Goal: Transaction & Acquisition: Subscribe to service/newsletter

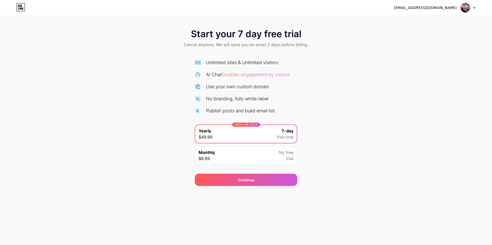
click at [252, 150] on div "Monthly $8.99 No free trial" at bounding box center [245, 155] width 101 height 18
click at [231, 70] on div "Unlimited sites & Unlimited visitors AI Chat Doubles engagement by visitors Use…" at bounding box center [246, 86] width 102 height 55
click at [228, 44] on span "Cancel anytime. We will send you an email 2 days before billing." at bounding box center [246, 44] width 124 height 6
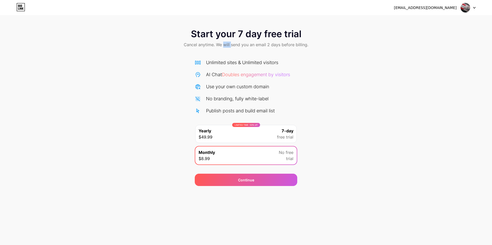
click at [228, 44] on span "Cancel anytime. We will send you an email 2 days before billing." at bounding box center [246, 44] width 124 height 6
click at [220, 33] on span "Start your 7 day free trial" at bounding box center [246, 34] width 110 height 10
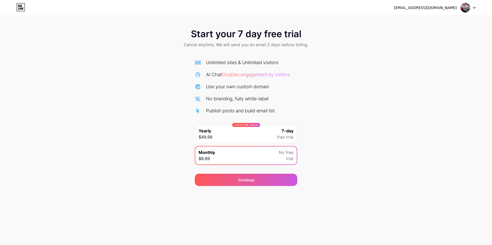
click at [242, 109] on div "Publish posts and build email list" at bounding box center [240, 110] width 69 height 7
click at [234, 101] on div "No branding, fully white-label" at bounding box center [237, 98] width 63 height 7
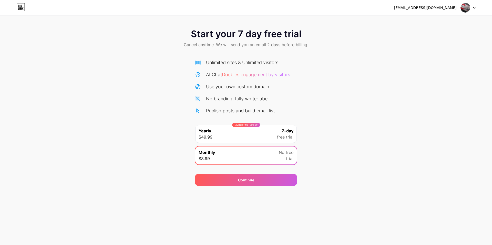
click at [234, 101] on div "No branding, fully white-label" at bounding box center [237, 98] width 63 height 7
click at [389, 150] on div "Start your 7 day free trial Cancel anytime. We will send you an email 2 days be…" at bounding box center [246, 105] width 492 height 162
click at [263, 159] on div "Monthly $8.99 No free trial" at bounding box center [245, 155] width 101 height 18
click at [274, 178] on div "Continue" at bounding box center [246, 179] width 102 height 12
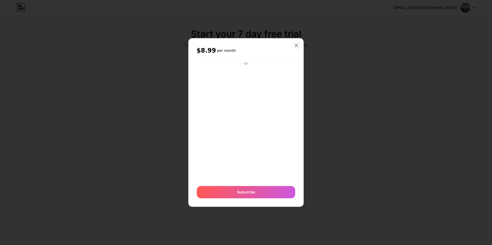
click at [294, 46] on div at bounding box center [296, 45] width 9 height 9
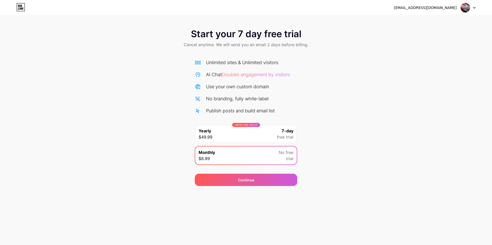
click at [470, 9] on div at bounding box center [468, 7] width 15 height 9
click at [17, 6] on icon at bounding box center [20, 7] width 9 height 8
click at [236, 158] on div "Monthly $8.99 No free trial" at bounding box center [245, 155] width 101 height 18
click at [238, 138] on div "LIMITED TIME : 50% off Yearly $49.99 7-day free trial" at bounding box center [245, 134] width 101 height 18
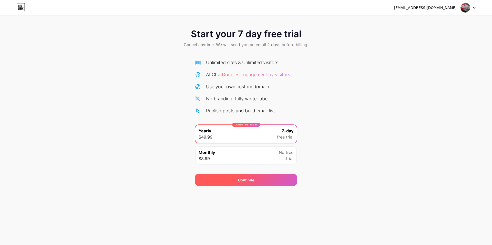
click at [266, 185] on div "Continue" at bounding box center [246, 179] width 102 height 12
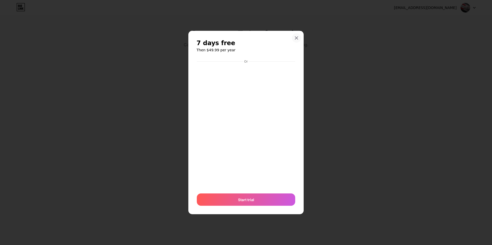
click at [295, 37] on icon at bounding box center [296, 38] width 4 height 4
